Goal: Transaction & Acquisition: Purchase product/service

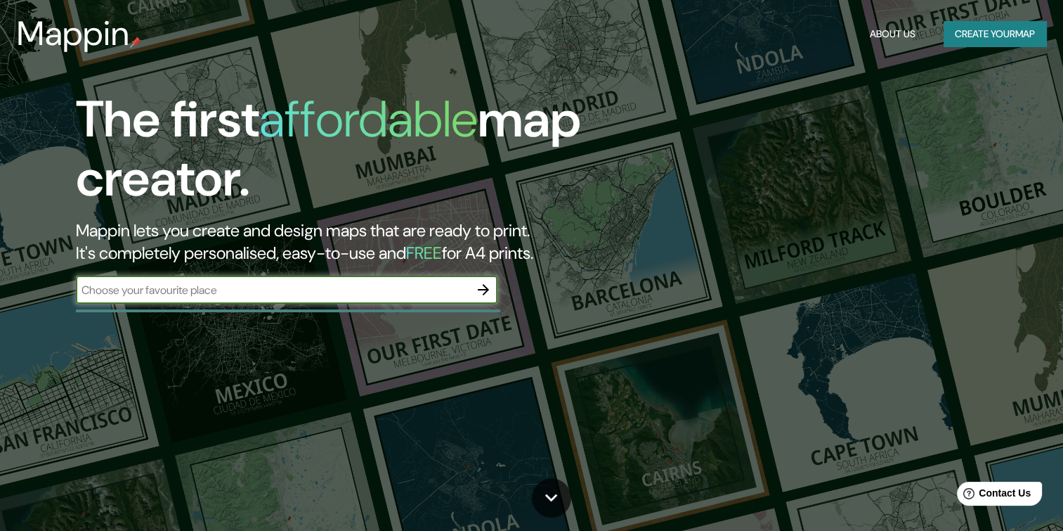
click at [416, 282] on input "text" at bounding box center [273, 290] width 394 height 16
click at [372, 287] on input "text" at bounding box center [273, 290] width 394 height 16
click at [316, 285] on input "text" at bounding box center [273, 290] width 394 height 16
type input "[GEOGRAPHIC_DATA]"
click at [479, 291] on icon "button" at bounding box center [483, 289] width 17 height 17
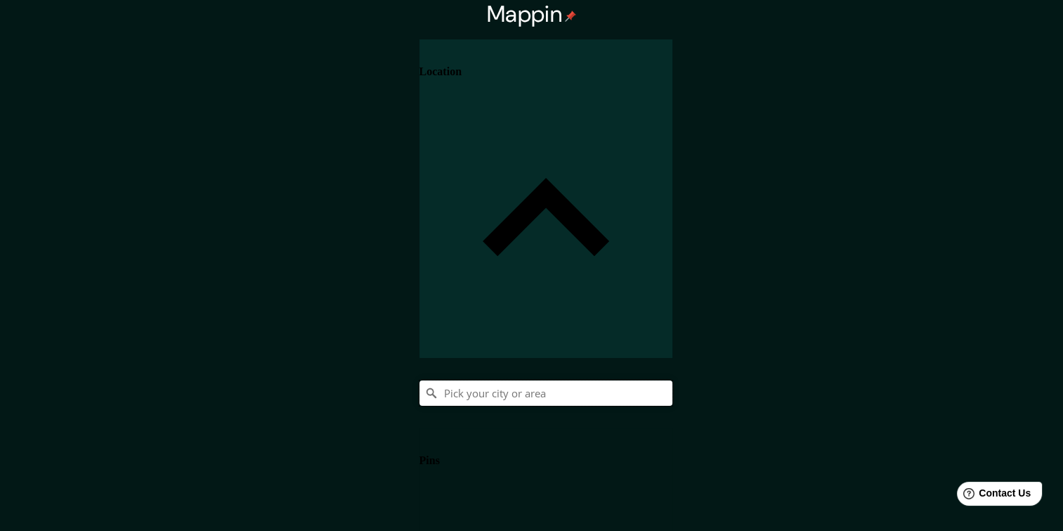
click at [673, 380] on input "Pick your city or area" at bounding box center [546, 392] width 253 height 25
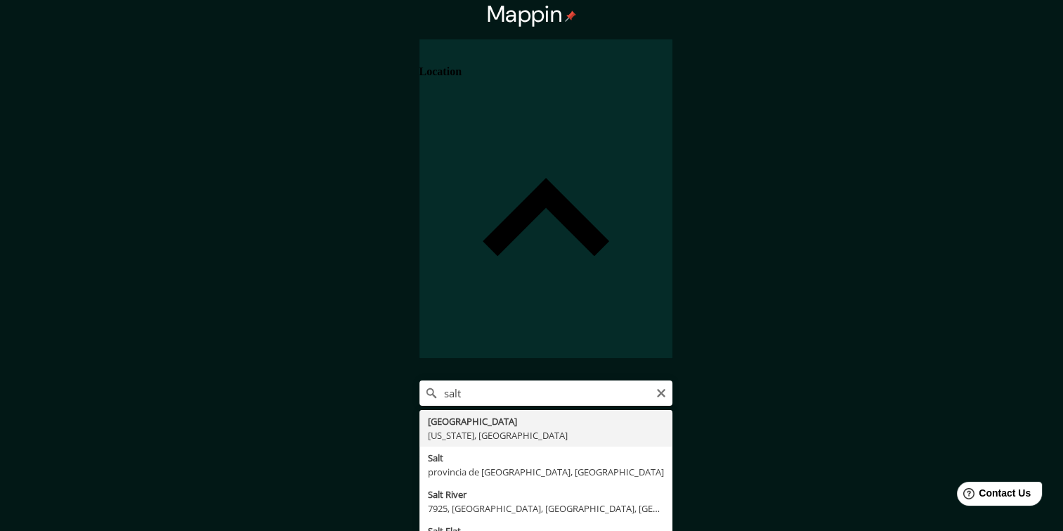
type input "[GEOGRAPHIC_DATA], [US_STATE], [GEOGRAPHIC_DATA]"
click at [673, 380] on div "[GEOGRAPHIC_DATA], [US_STATE], [GEOGRAPHIC_DATA] [GEOGRAPHIC_DATA] [US_STATE], …" at bounding box center [546, 392] width 253 height 25
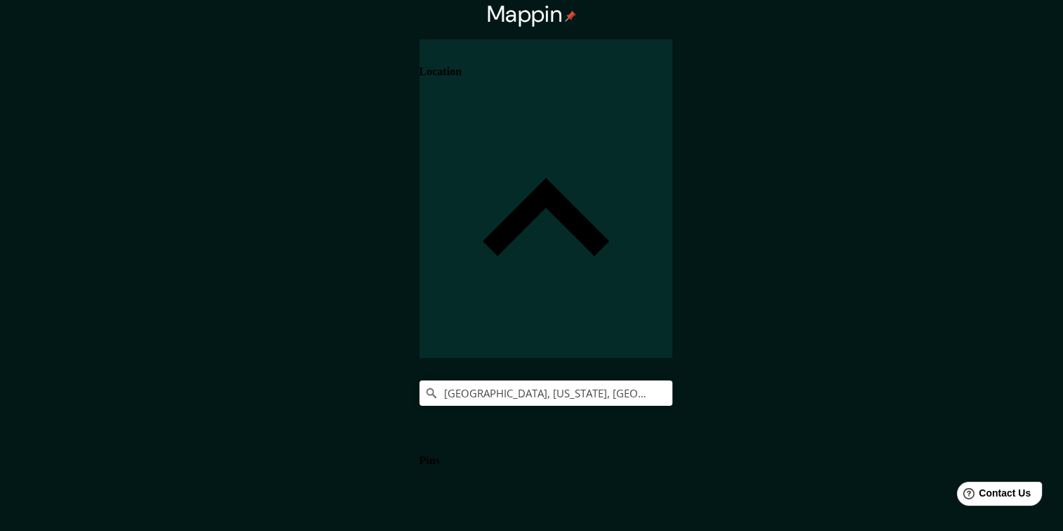
click at [462, 69] on h4 "Location" at bounding box center [441, 71] width 42 height 13
click at [673, 380] on input "[GEOGRAPHIC_DATA], [US_STATE], [GEOGRAPHIC_DATA]" at bounding box center [546, 392] width 253 height 25
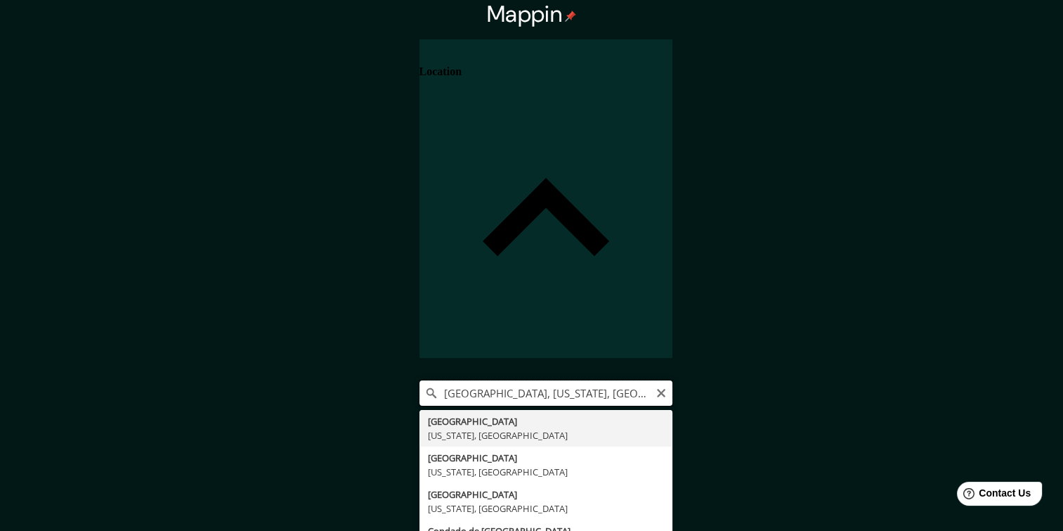
click at [673, 380] on input "[GEOGRAPHIC_DATA], [US_STATE], [GEOGRAPHIC_DATA]" at bounding box center [546, 392] width 253 height 25
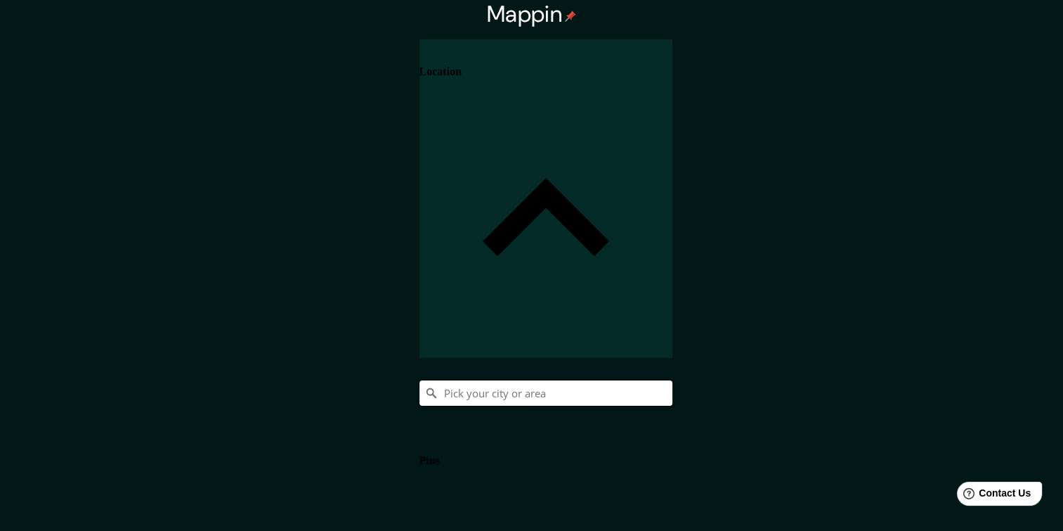
paste input "[STREET_ADDRESS]"
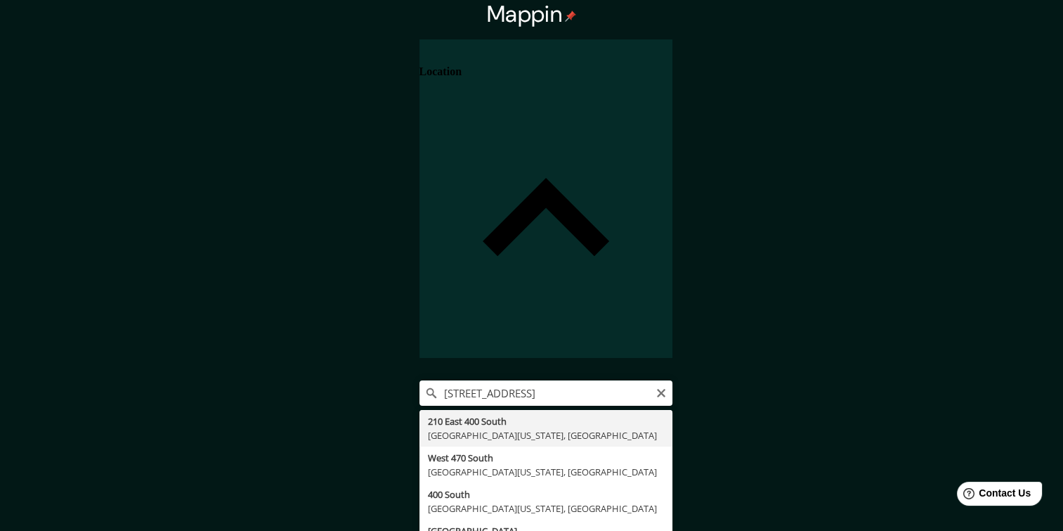
type input "[STREET_ADDRESS][US_STATE]"
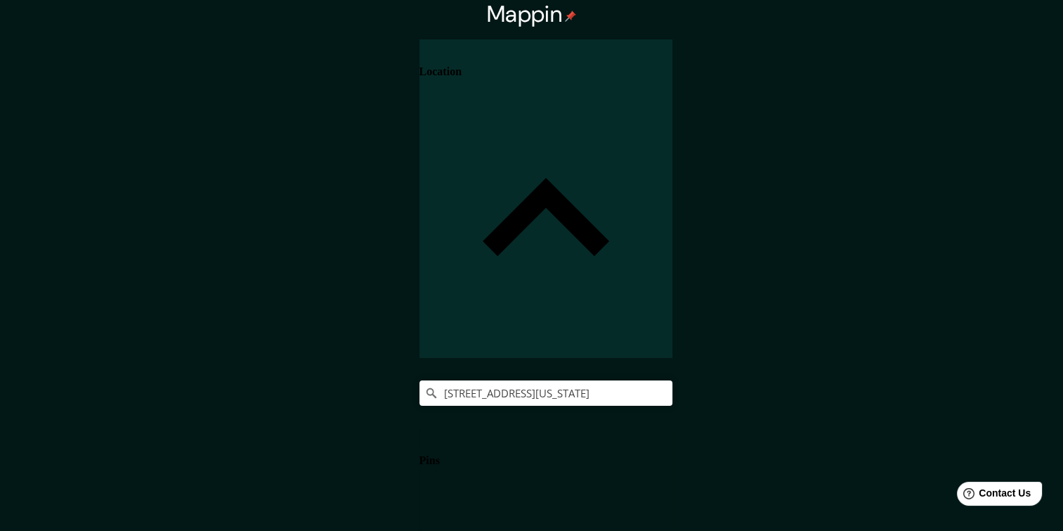
scroll to position [6, 0]
click at [841, 449] on body "Mappin Location [STREET_ADDRESS][US_STATE] Pins Style Layout Border Choose a bo…" at bounding box center [531, 265] width 1063 height 531
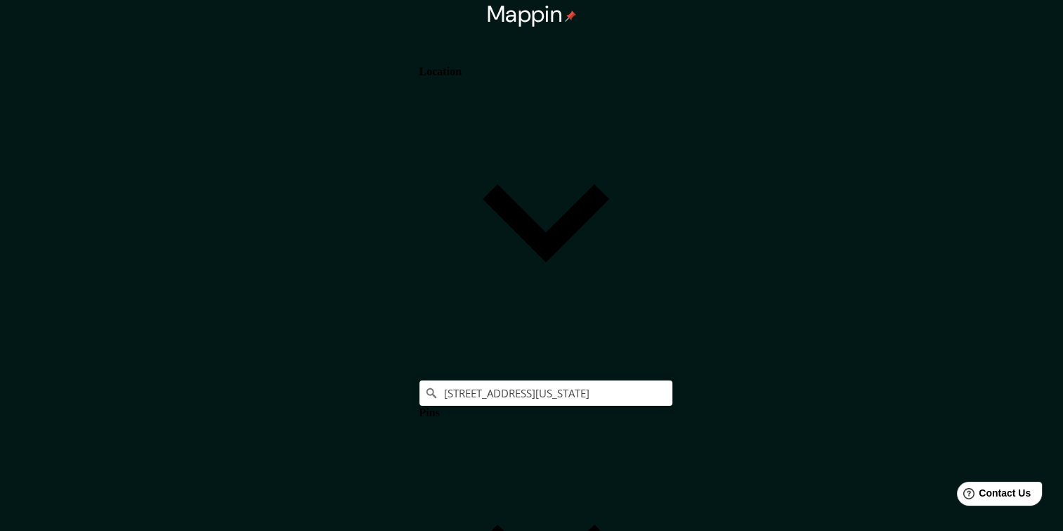
scroll to position [0, 0]
